Goal: Check status: Check status

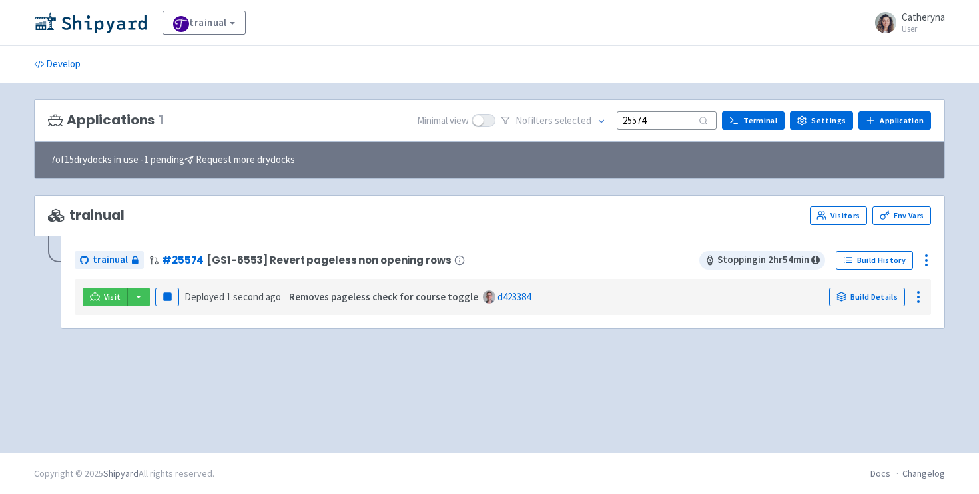
click at [562, 15] on div "trainual View Organizations Catheryna User Profile Sign out" at bounding box center [489, 23] width 911 height 24
click at [182, 374] on div "Applications 1 Minimal view No filter s selected 25574 Terminal Settings Applic…" at bounding box center [489, 268] width 911 height 338
click at [442, 43] on div "trainual View Organizations Catheryna User Profile Sign out" at bounding box center [489, 23] width 979 height 46
click at [127, 339] on div "trainual Visitors Env Vars trainual # 25574 [GS1-6553] Revert pageless non open…" at bounding box center [489, 270] width 911 height 150
click at [135, 295] on button "button" at bounding box center [138, 297] width 23 height 19
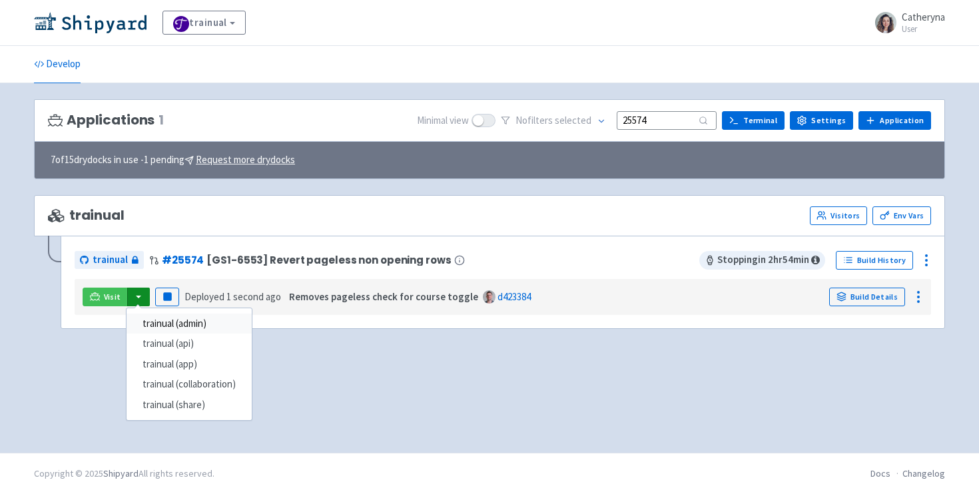
click at [230, 320] on link "trainual (admin)" at bounding box center [189, 324] width 125 height 21
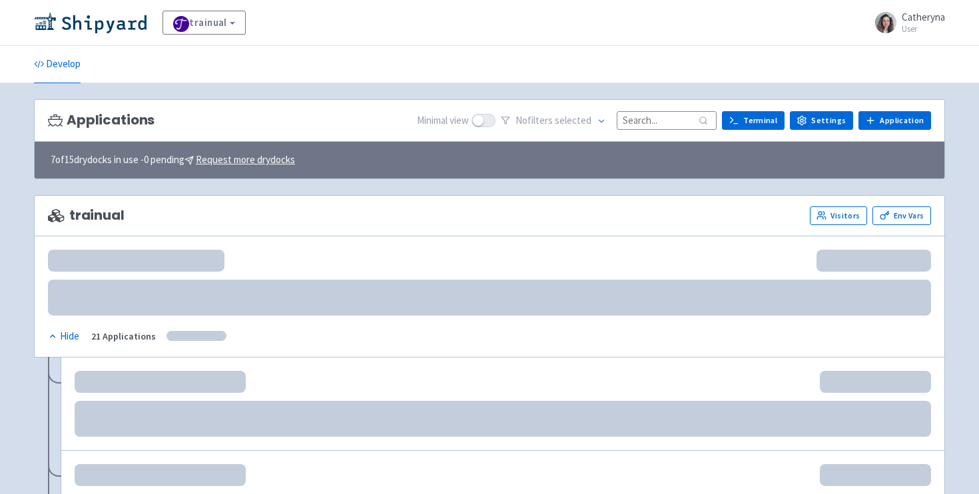
click at [669, 117] on input at bounding box center [667, 120] width 100 height 18
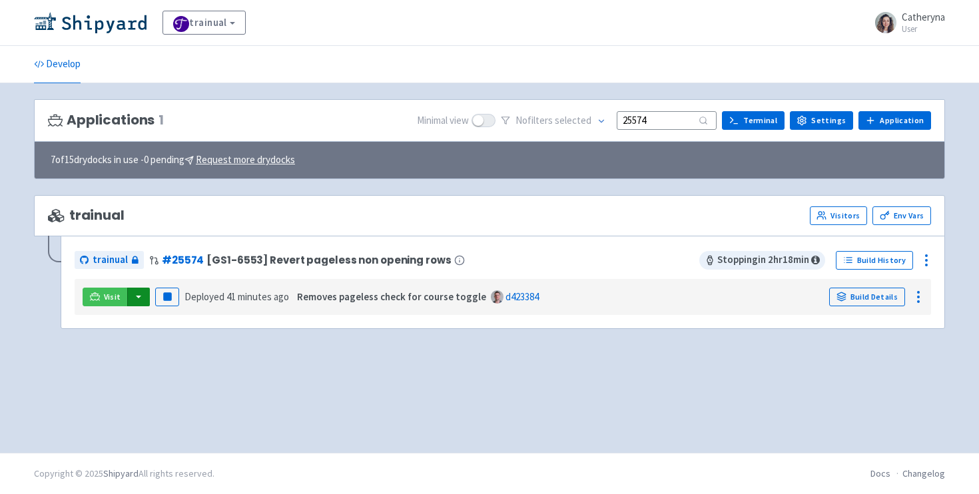
type input "25574"
click at [136, 296] on button "button" at bounding box center [138, 297] width 23 height 19
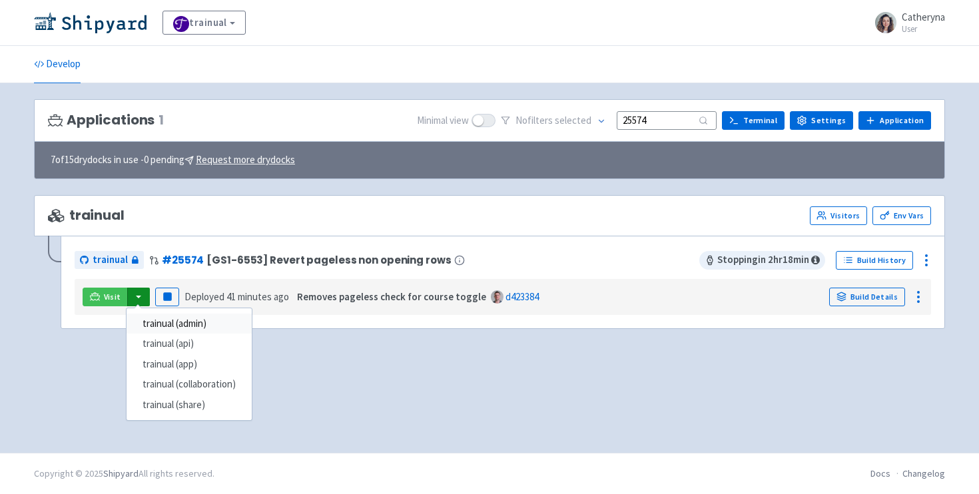
click at [185, 318] on link "trainual (admin)" at bounding box center [189, 324] width 125 height 21
